Goal: Communication & Community: Answer question/provide support

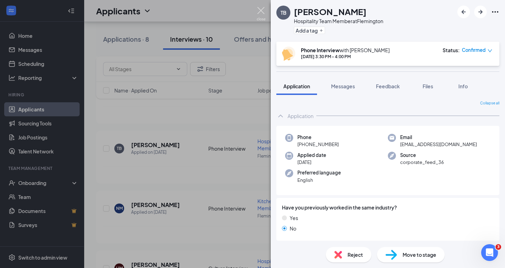
click at [261, 11] on img at bounding box center [261, 14] width 9 height 14
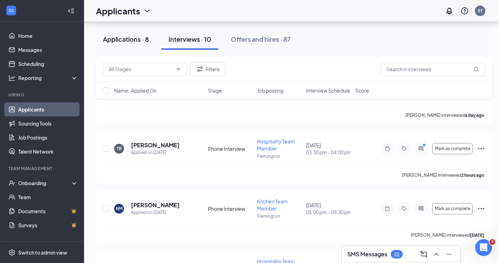
click at [136, 41] on div "Applications · 8" at bounding box center [126, 39] width 46 height 9
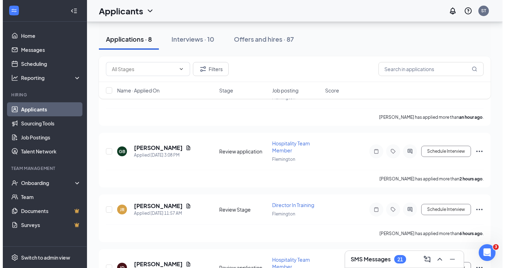
scroll to position [65, 0]
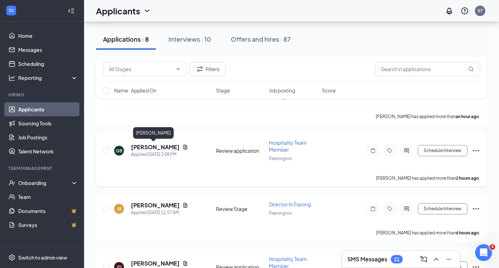
click at [157, 145] on h5 "[PERSON_NAME]" at bounding box center [155, 147] width 49 height 8
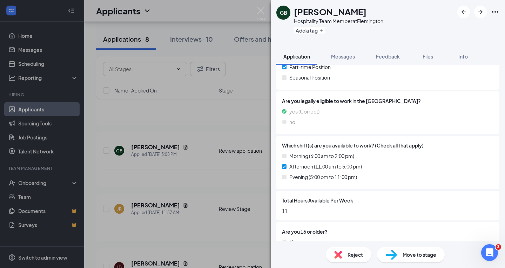
scroll to position [22, 0]
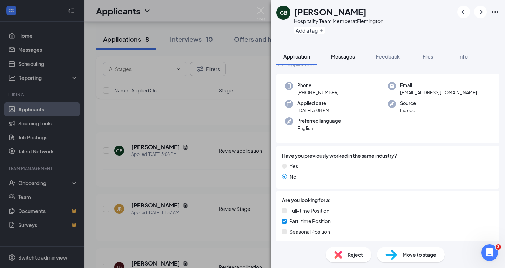
click at [349, 57] on span "Messages" at bounding box center [343, 56] width 24 height 6
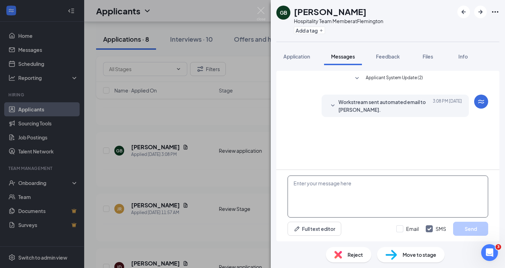
click at [299, 185] on textarea at bounding box center [387, 197] width 200 height 42
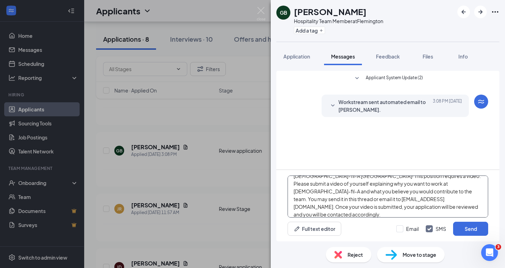
scroll to position [23, 0]
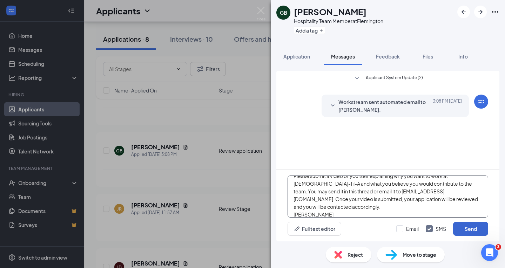
type textarea "Hi, [PERSON_NAME]. Thank you for applying for a Hospitality position at [DEMOGR…"
click at [475, 228] on button "Send" at bounding box center [470, 229] width 35 height 14
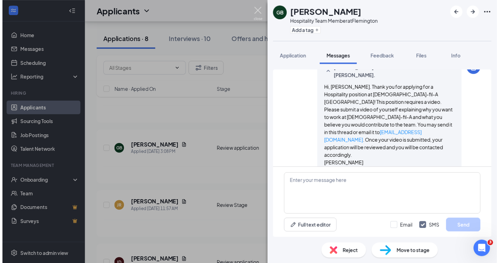
scroll to position [69, 0]
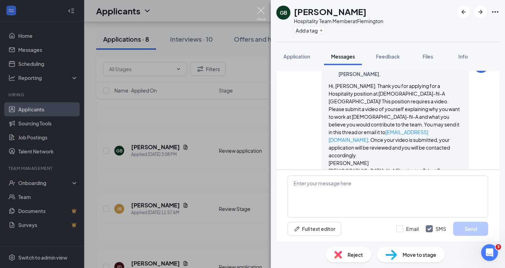
click at [264, 9] on img at bounding box center [261, 14] width 9 height 14
